Goal: Transaction & Acquisition: Subscribe to service/newsletter

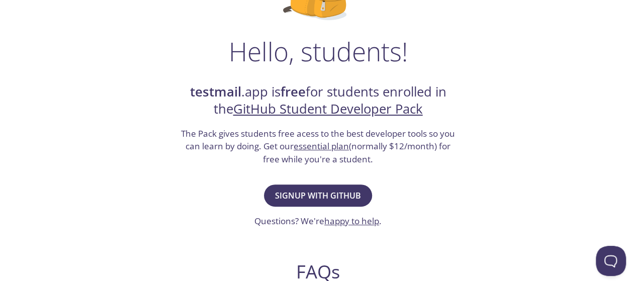
scroll to position [151, 0]
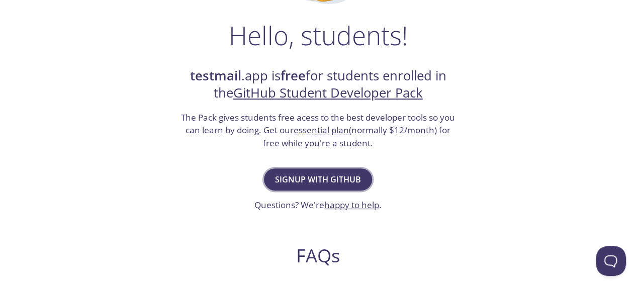
click at [327, 174] on span "Signup with GitHub" at bounding box center [318, 179] width 86 height 14
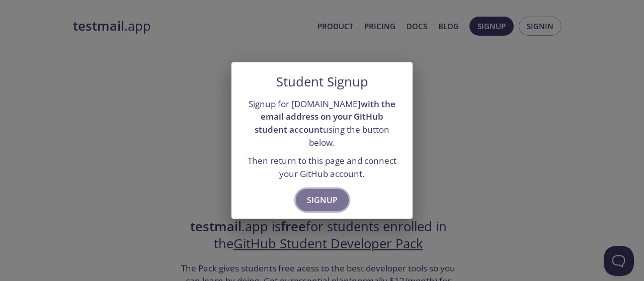
click at [323, 193] on span "Signup" at bounding box center [322, 200] width 31 height 14
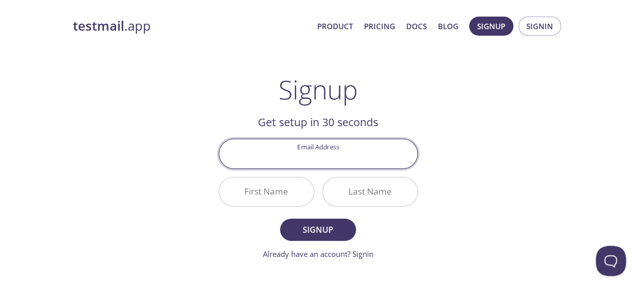
type input "0"
type input "[EMAIL_ADDRESS][DOMAIN_NAME]"
click at [252, 206] on div "First Name" at bounding box center [267, 192] width 104 height 38
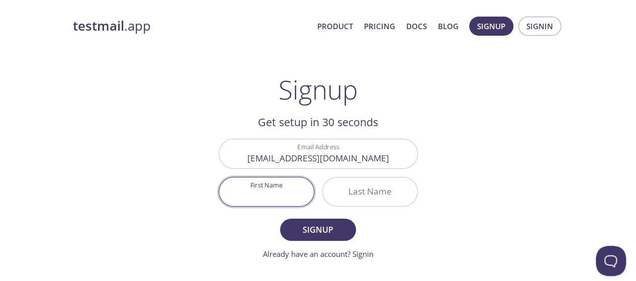
click at [252, 191] on input "First Name" at bounding box center [266, 191] width 95 height 29
type input "Saman"
click at [344, 196] on input "Last Name" at bounding box center [370, 191] width 95 height 29
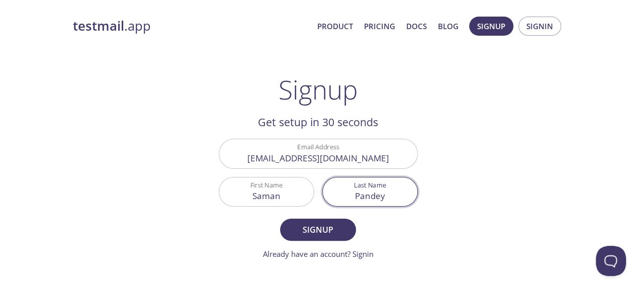
type input "Pandey"
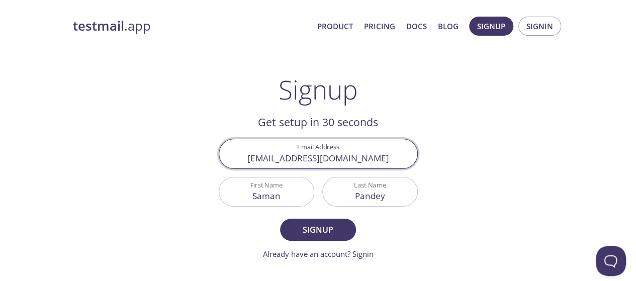
click at [378, 160] on input "[EMAIL_ADDRESS][DOMAIN_NAME]" at bounding box center [318, 153] width 198 height 29
type input "[EMAIL_ADDRESS][DOMAIN_NAME]"
click at [335, 224] on span "Signup" at bounding box center [317, 230] width 53 height 14
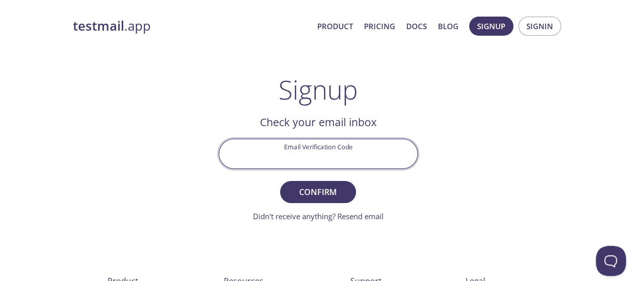
click at [341, 166] on input "Email Verification Code" at bounding box center [318, 153] width 198 height 29
paste input "A2P7J54"
type input "A2P7J54"
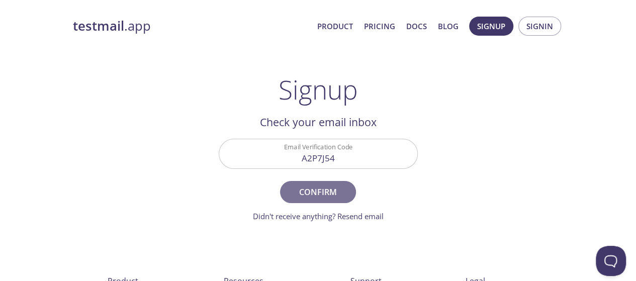
click at [341, 181] on button "Confirm" at bounding box center [317, 192] width 75 height 22
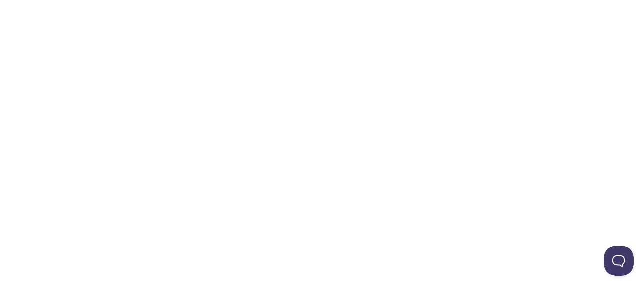
click at [366, 0] on html "Automate email tests | loved by developers & QA teams" at bounding box center [322, 0] width 644 height 0
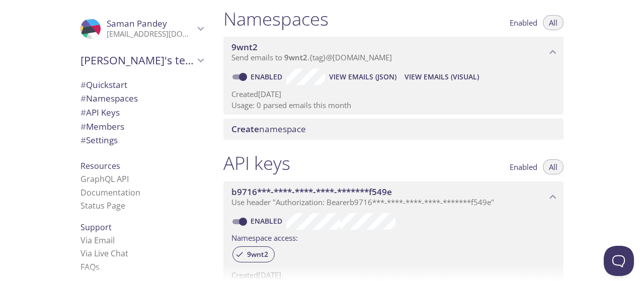
scroll to position [151, 0]
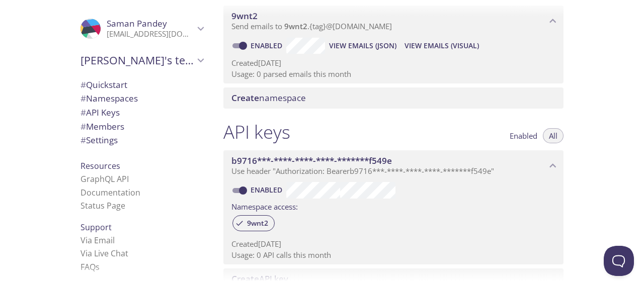
click at [115, 84] on span "# Quickstart" at bounding box center [103, 85] width 47 height 12
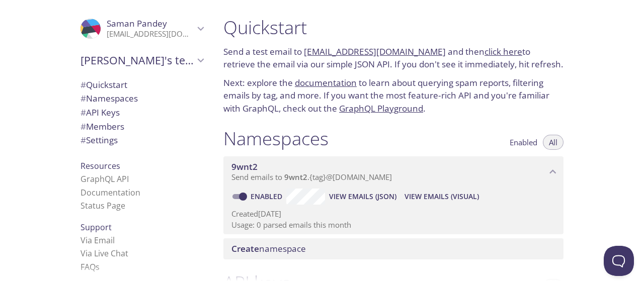
click at [314, 85] on link "documentation" at bounding box center [326, 83] width 62 height 12
